Goal: Book appointment/travel/reservation

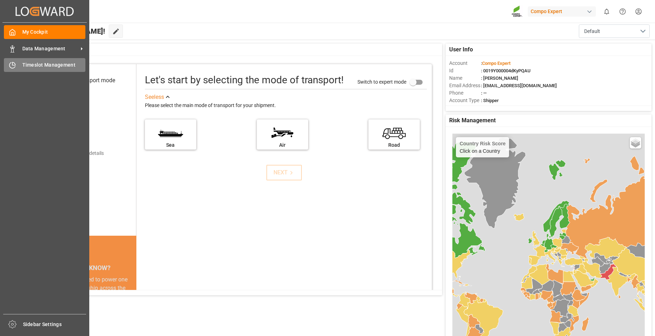
click at [53, 69] on span "Timeslot Management" at bounding box center [53, 64] width 63 height 7
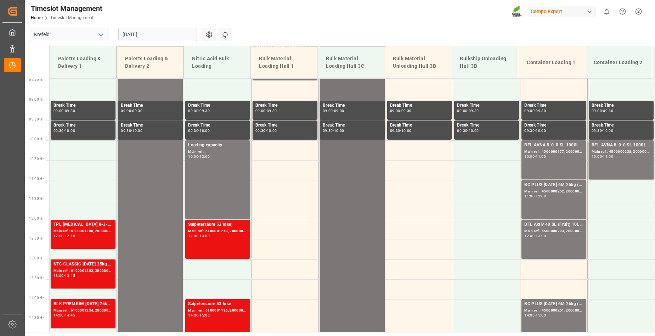
scroll to position [223, 0]
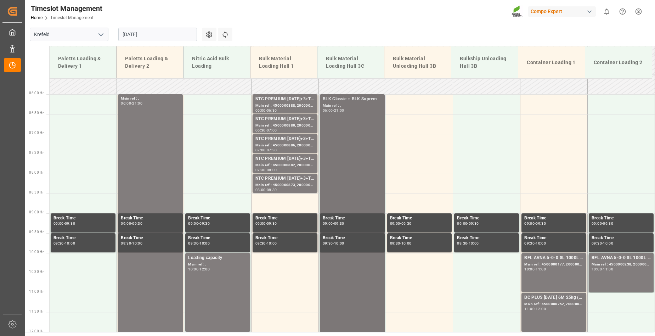
click at [332, 107] on div "Main ref : ," at bounding box center [352, 106] width 59 height 6
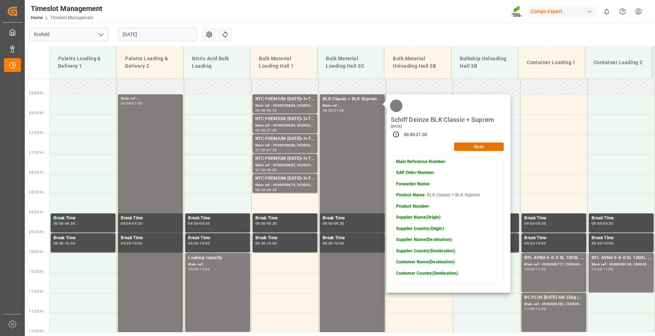
click at [159, 35] on input "[DATE]" at bounding box center [157, 34] width 79 height 13
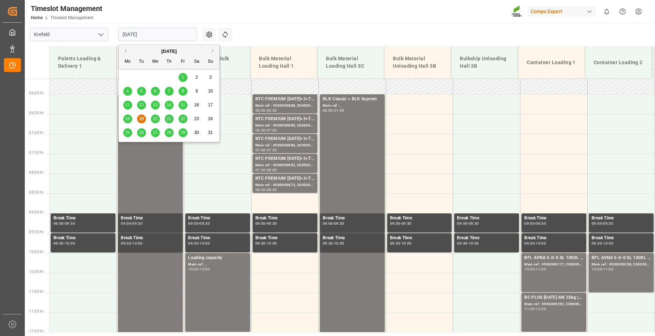
click at [157, 118] on span "20" at bounding box center [155, 118] width 5 height 5
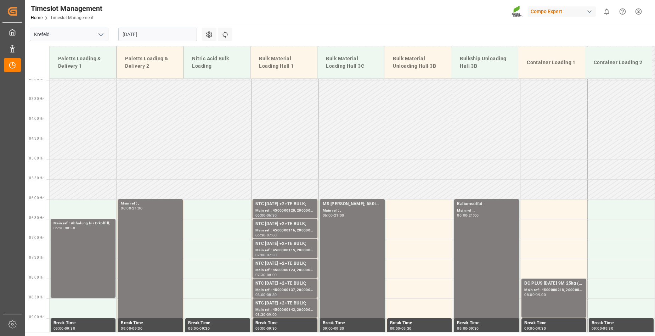
scroll to position [116, 0]
